Goal: Navigation & Orientation: Find specific page/section

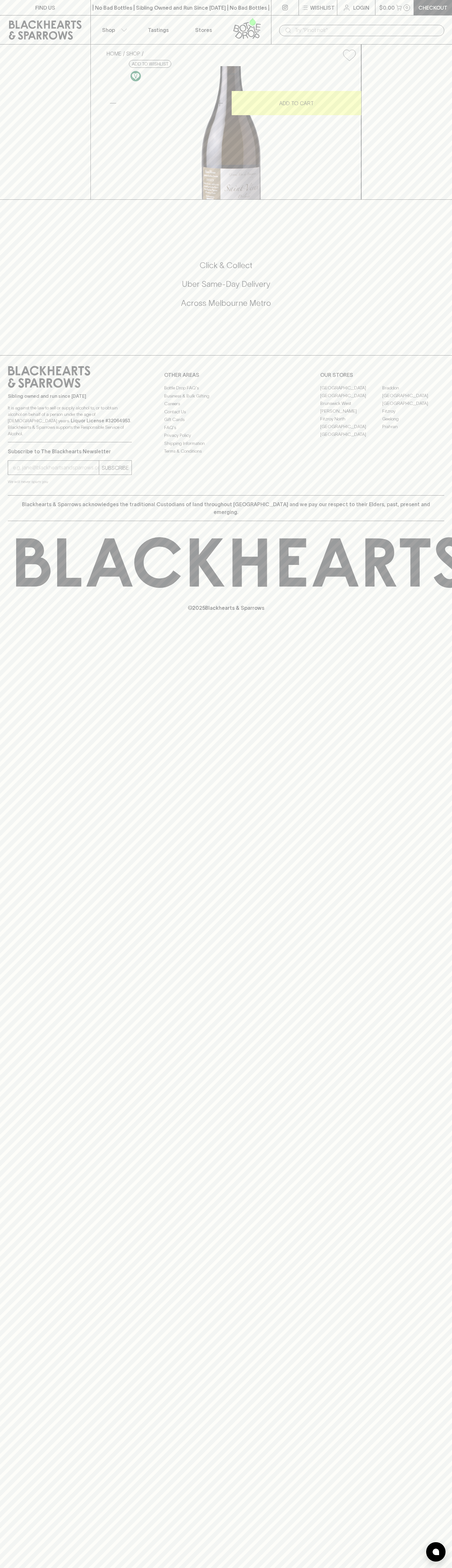
click at [195, 1] on div "| No Bad Bottles | Sibling Owned and Run Since [DATE] | No Bad Bottles | Siblin…" at bounding box center [180, 7] width 181 height 15
click at [288, 1567] on html "FIND US | No Bad Bottles | Sibling Owned and Run Since 2006 | No Bad Bottles | …" at bounding box center [226, 784] width 452 height 1568
click at [29, 1158] on div "FIND US | No Bad Bottles | Sibling Owned and Run Since 2006 | No Bad Bottles | …" at bounding box center [226, 784] width 452 height 1568
